Goal: Task Accomplishment & Management: Use online tool/utility

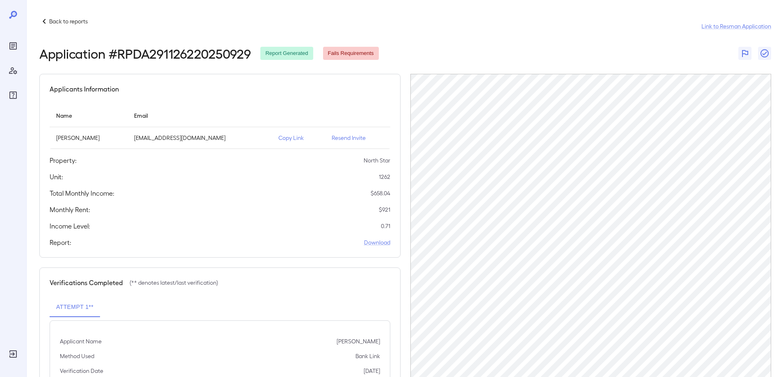
scroll to position [35, 0]
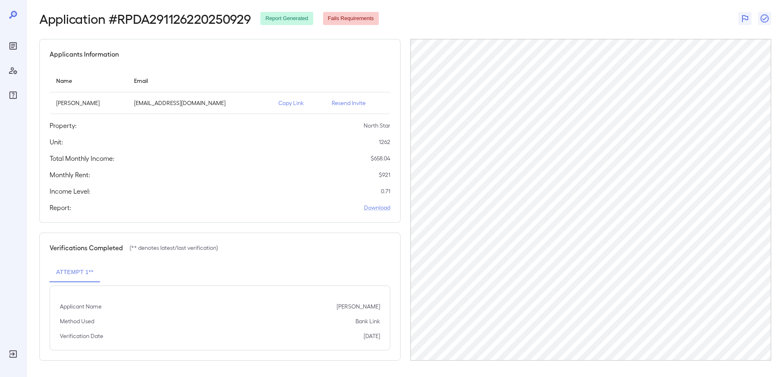
click at [292, 102] on p "Copy Link" at bounding box center [299, 103] width 40 height 8
